Goal: Information Seeking & Learning: Learn about a topic

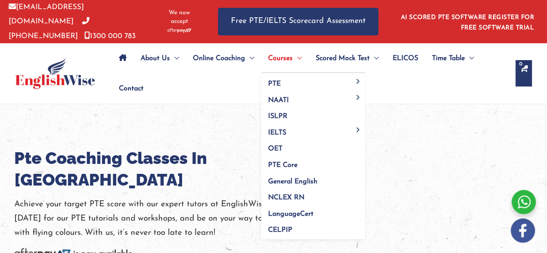
click at [296, 50] on span "Menu Toggle" at bounding box center [297, 58] width 9 height 30
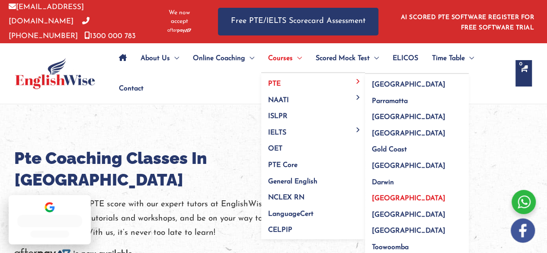
click at [279, 82] on span "PTE" at bounding box center [274, 83] width 13 height 7
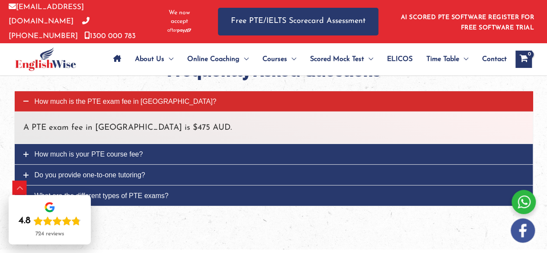
scroll to position [2897, 0]
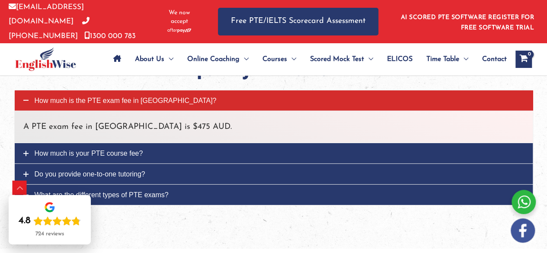
click at [30, 143] on link "How much is your PTE course fee?" at bounding box center [274, 153] width 518 height 20
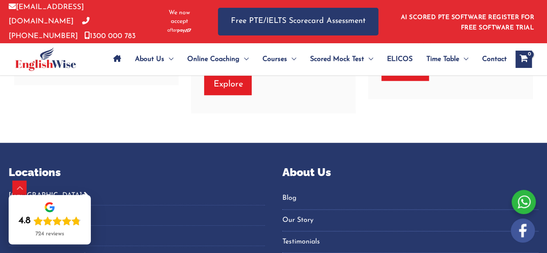
scroll to position [3622, 0]
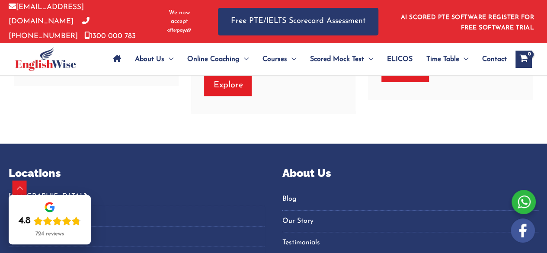
click at [33, 192] on button "[GEOGRAPHIC_DATA]" at bounding box center [137, 199] width 257 height 14
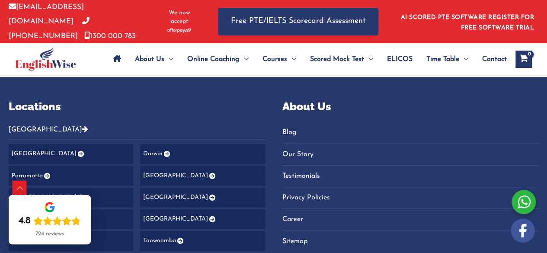
scroll to position [3690, 0]
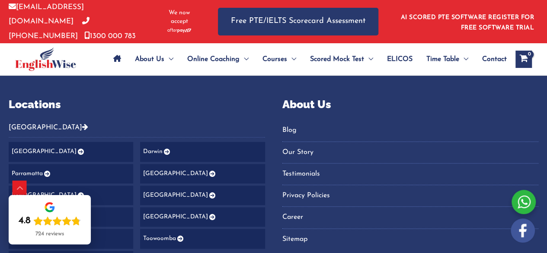
click at [166, 164] on link "[GEOGRAPHIC_DATA]" at bounding box center [202, 173] width 125 height 19
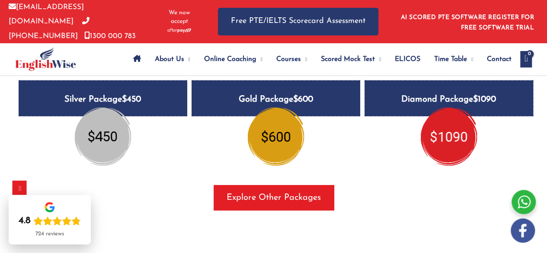
scroll to position [1156, 0]
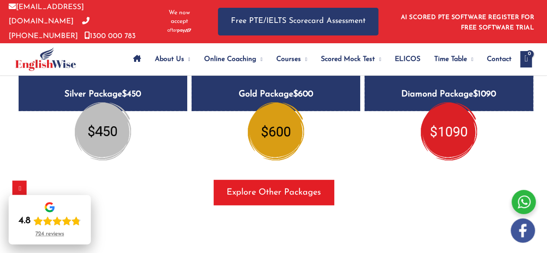
click at [90, 201] on div "4.8 724 reviews" at bounding box center [50, 219] width 82 height 49
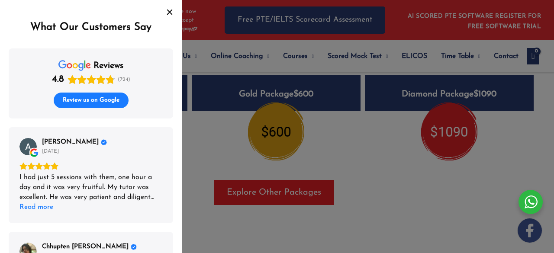
click at [173, 10] on icon "Close" at bounding box center [169, 12] width 7 height 7
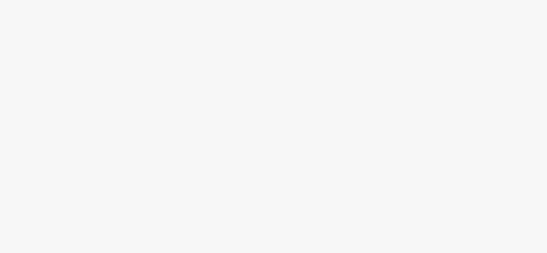
scroll to position [3731, 0]
click at [273, 128] on div at bounding box center [273, 182] width 515 height 195
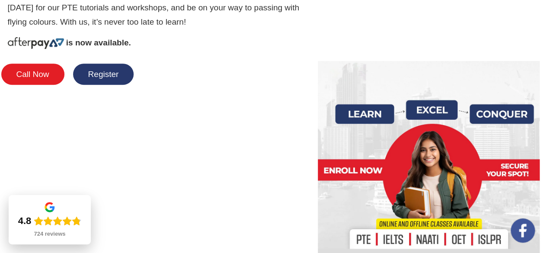
click at [34, 68] on button "Call Now" at bounding box center [32, 74] width 63 height 21
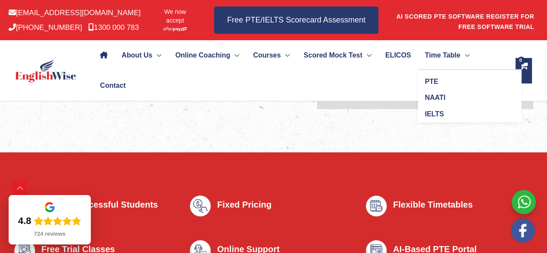
click at [425, 71] on span "Time Table" at bounding box center [442, 55] width 35 height 30
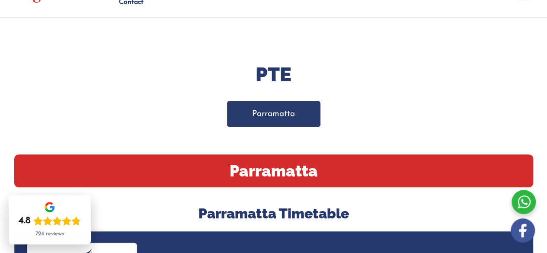
click at [296, 108] on link "Parramatta" at bounding box center [273, 114] width 93 height 26
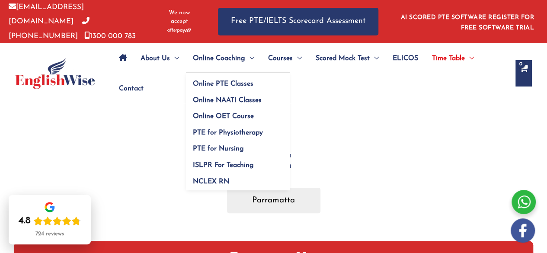
click at [249, 56] on span "Menu Toggle" at bounding box center [249, 58] width 9 height 30
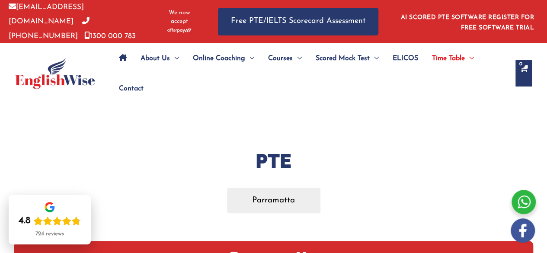
click at [366, 148] on h1 "PTE" at bounding box center [273, 161] width 519 height 27
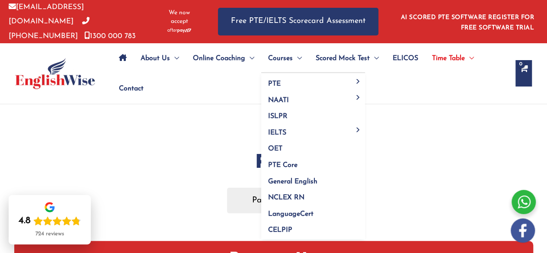
click at [298, 53] on span "Menu Toggle" at bounding box center [297, 58] width 9 height 30
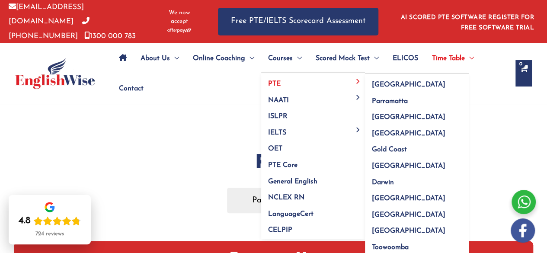
click at [280, 83] on span "PTE" at bounding box center [274, 83] width 13 height 7
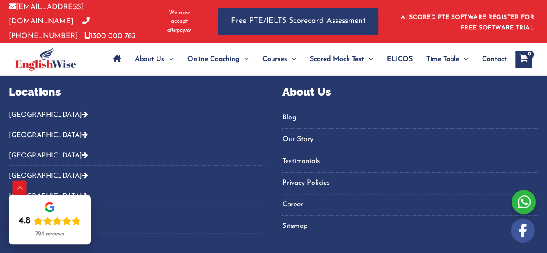
scroll to position [3661, 0]
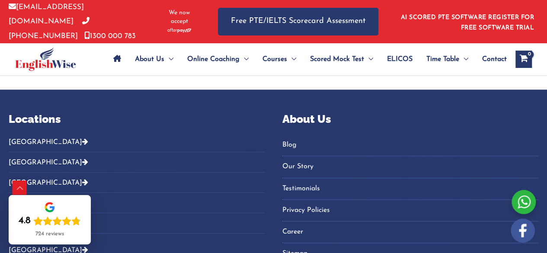
click at [23, 138] on button "[GEOGRAPHIC_DATA]" at bounding box center [137, 145] width 257 height 14
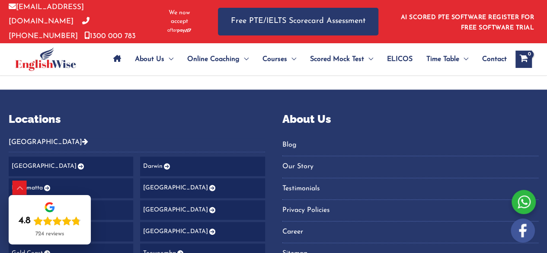
click at [162, 178] on link "[GEOGRAPHIC_DATA]" at bounding box center [202, 187] width 125 height 19
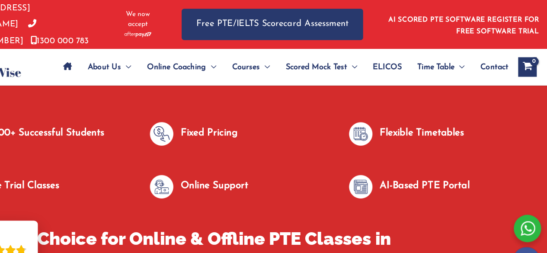
scroll to position [415, 0]
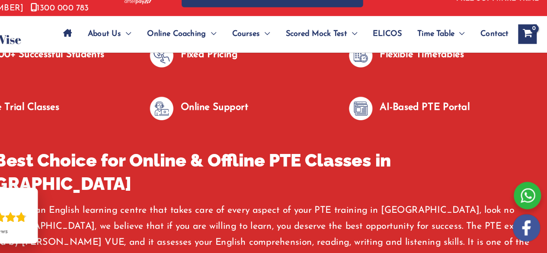
click at [477, 154] on div "30000+ Successful Students Fixed Pricing Flexible Timetables Free Trial Classes…" at bounding box center [273, 114] width 519 height 93
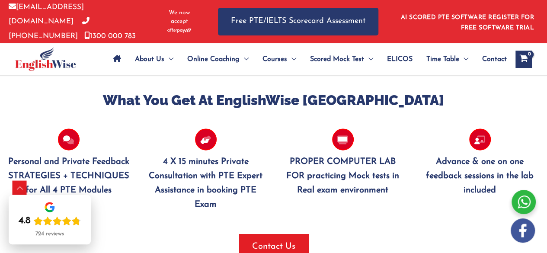
scroll to position [886, 0]
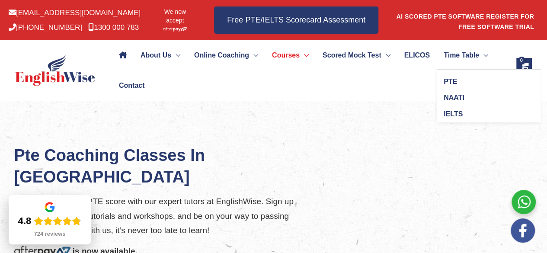
click at [444, 71] on span "Time Table" at bounding box center [461, 55] width 35 height 30
click at [444, 85] on span "PTE" at bounding box center [450, 81] width 13 height 7
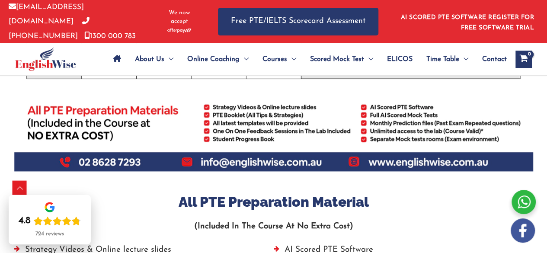
scroll to position [543, 0]
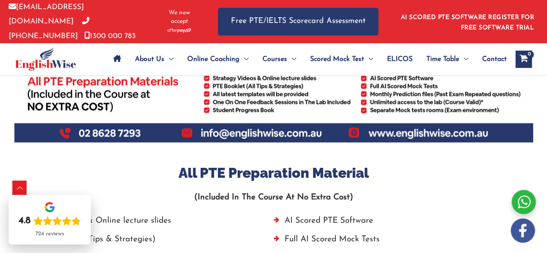
click at [186, 164] on h3 "All PTE Preparation Material" at bounding box center [273, 173] width 519 height 18
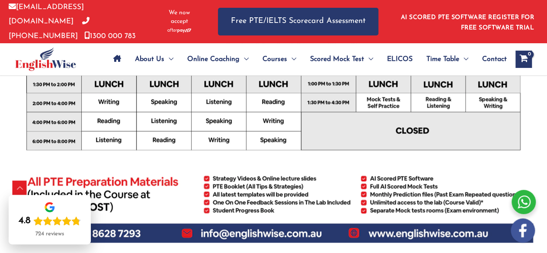
scroll to position [442, 0]
